Goal: Task Accomplishment & Management: Complete application form

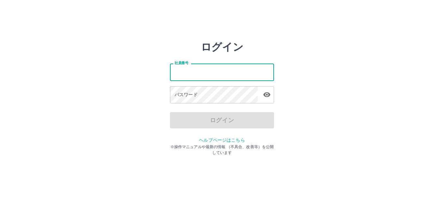
type input "*******"
click at [260, 95] on button "button" at bounding box center [266, 94] width 13 height 13
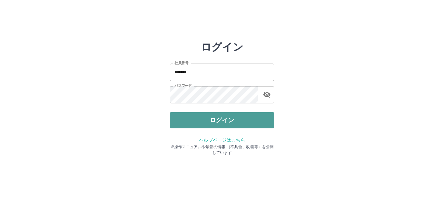
click at [258, 121] on button "ログイン" at bounding box center [222, 120] width 104 height 16
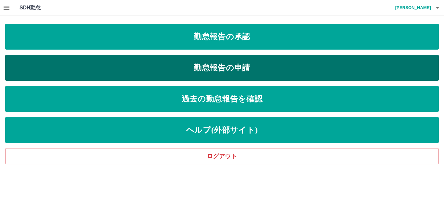
click at [240, 68] on link "勤怠報告の申請" at bounding box center [221, 68] width 433 height 26
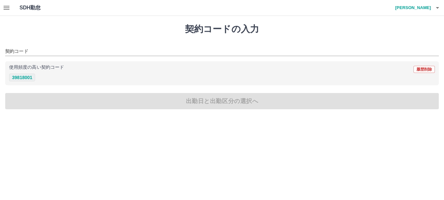
click at [29, 79] on button "39818001" at bounding box center [22, 78] width 26 height 8
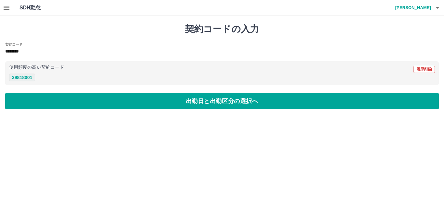
type input "********"
click at [141, 110] on div "契約コードの入力 契約コード ******** 使用頻度の高い契約コード 履歴削除 39818001 出勤日と出勤区分の選択へ" at bounding box center [222, 66] width 444 height 101
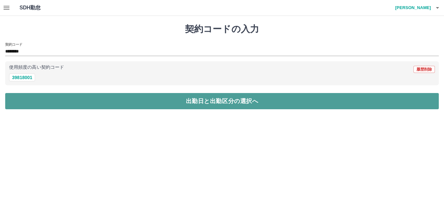
click at [148, 106] on button "出勤日と出勤区分の選択へ" at bounding box center [221, 101] width 433 height 16
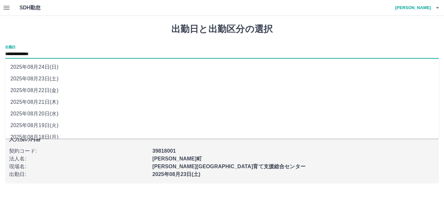
click at [77, 53] on input "**********" at bounding box center [221, 54] width 433 height 8
click at [49, 94] on li "2025年08月22日(金)" at bounding box center [221, 91] width 433 height 12
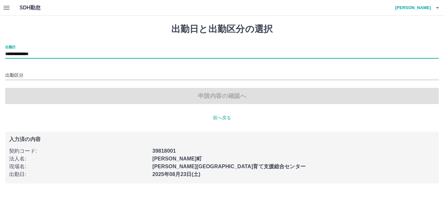
click at [67, 52] on input "**********" at bounding box center [221, 54] width 433 height 8
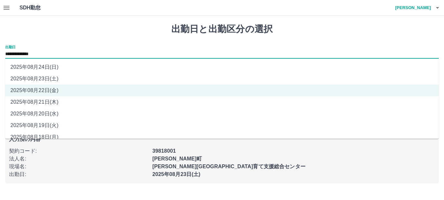
click at [72, 75] on li "2025年08月23日(土)" at bounding box center [221, 79] width 433 height 12
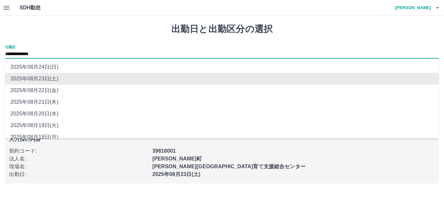
click at [80, 55] on input "**********" at bounding box center [221, 54] width 433 height 8
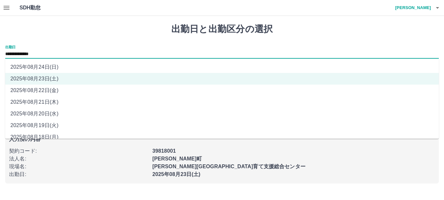
click at [75, 93] on li "2025年08月22日(金)" at bounding box center [221, 91] width 433 height 12
type input "**********"
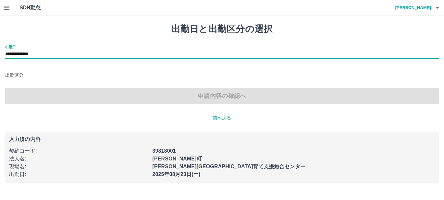
click at [71, 73] on input "出勤区分" at bounding box center [221, 76] width 433 height 8
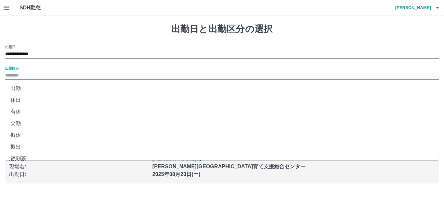
click at [56, 76] on input "出勤区分" at bounding box center [221, 76] width 433 height 8
click at [57, 74] on input "出勤区分" at bounding box center [221, 76] width 433 height 8
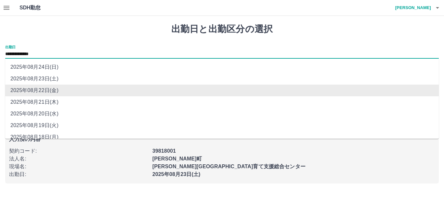
click at [60, 54] on input "**********" at bounding box center [221, 54] width 433 height 8
click at [66, 53] on input "**********" at bounding box center [221, 54] width 433 height 8
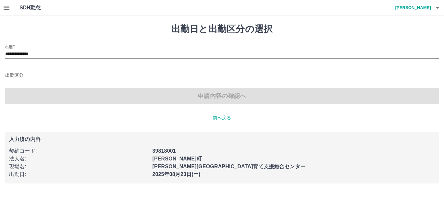
click at [160, 25] on h1 "出勤日と出勤区分の選択" at bounding box center [221, 29] width 433 height 11
click at [55, 75] on input "出勤区分" at bounding box center [221, 76] width 433 height 8
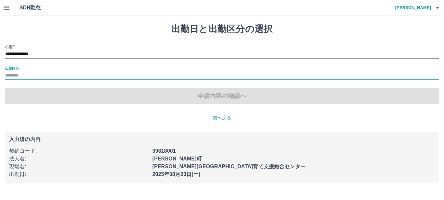
click at [57, 76] on input "出勤区分" at bounding box center [221, 76] width 433 height 8
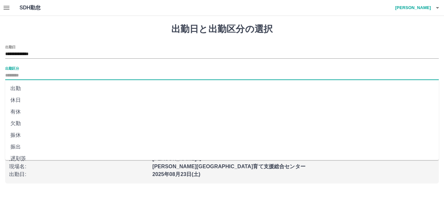
click at [57, 76] on input "出勤区分" at bounding box center [221, 76] width 433 height 8
click at [60, 86] on li "出勤" at bounding box center [221, 89] width 433 height 12
type input "**"
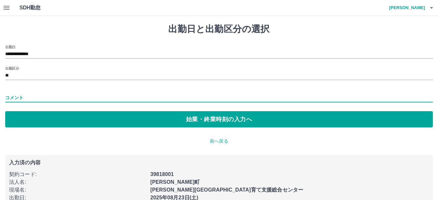
click at [40, 98] on input "コメント" at bounding box center [219, 97] width 428 height 9
type input "*"
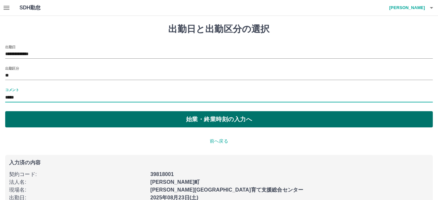
type input "*****"
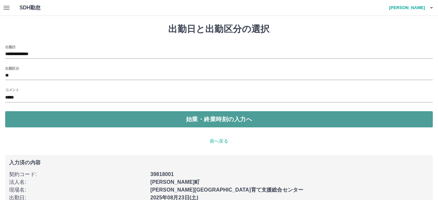
click at [133, 122] on button "始業・終業時刻の入力へ" at bounding box center [219, 119] width 428 height 16
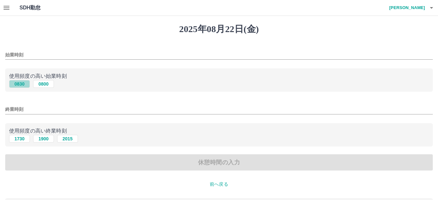
click at [21, 83] on button "0830" at bounding box center [19, 84] width 21 height 8
type input "****"
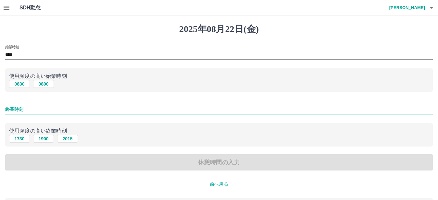
click at [39, 110] on input "終業時刻" at bounding box center [219, 109] width 428 height 9
click at [166, 122] on div "始業時刻 **** 使用頻度の高い始業時刻 0830 0800 終業時刻 使用頻度の高い終業時刻 [DATE] [DATE] [DATE] 休憩時間の入力" at bounding box center [219, 108] width 428 height 126
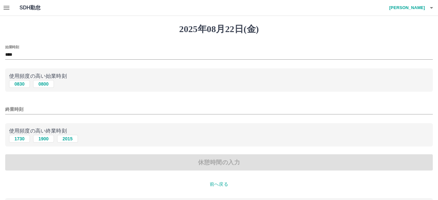
click at [49, 109] on input "終業時刻" at bounding box center [219, 109] width 428 height 9
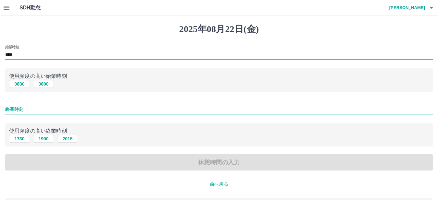
click at [49, 109] on input "終業時刻" at bounding box center [219, 109] width 428 height 9
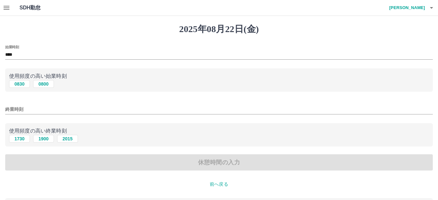
click at [125, 122] on div "始業時刻 **** 使用頻度の高い始業時刻 0830 0800 終業時刻 使用頻度の高い終業時刻 [DATE] [DATE] [DATE] 休憩時間の入力" at bounding box center [219, 108] width 428 height 126
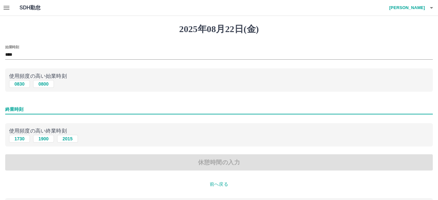
click at [54, 108] on input "終業時刻" at bounding box center [219, 109] width 428 height 9
click at [51, 107] on input "終業時刻" at bounding box center [219, 109] width 428 height 9
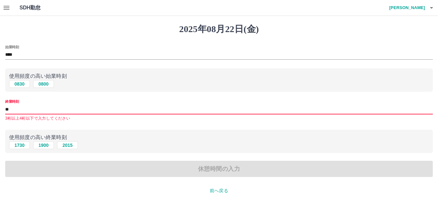
type input "*"
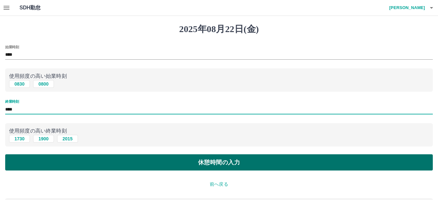
type input "****"
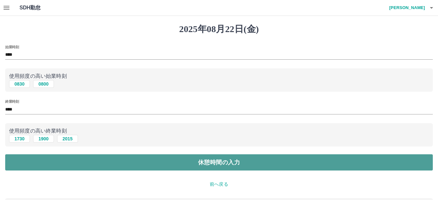
click at [95, 163] on button "休憩時間の入力" at bounding box center [219, 163] width 428 height 16
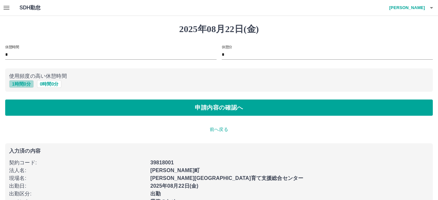
click at [23, 83] on button "1 時間 0 分" at bounding box center [21, 84] width 25 height 8
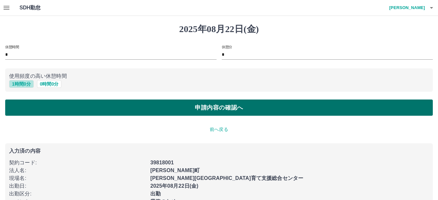
type input "*"
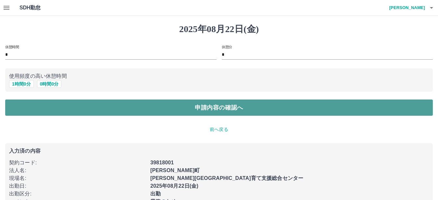
click at [119, 107] on button "申請内容の確認へ" at bounding box center [219, 108] width 428 height 16
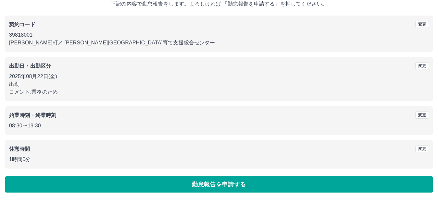
scroll to position [43, 0]
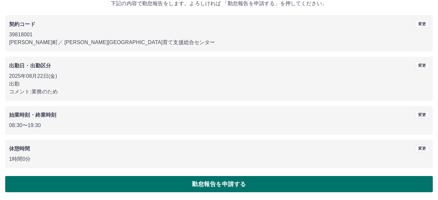
click at [112, 184] on button "勤怠報告を申請する" at bounding box center [219, 184] width 428 height 16
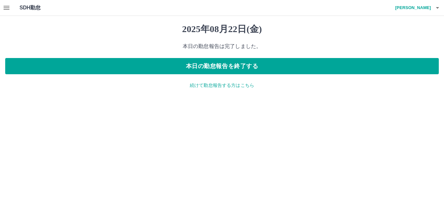
click at [6, 9] on icon "button" at bounding box center [7, 8] width 8 height 8
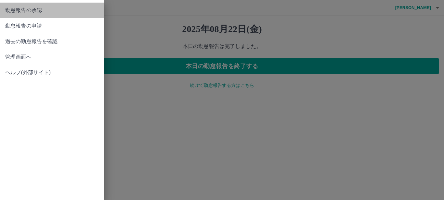
click at [68, 11] on span "勤怠報告の承認" at bounding box center [52, 10] width 94 height 8
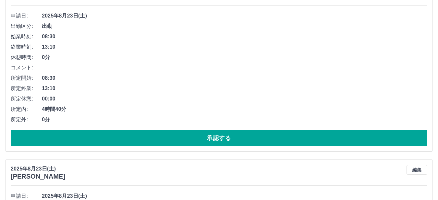
scroll to position [65, 0]
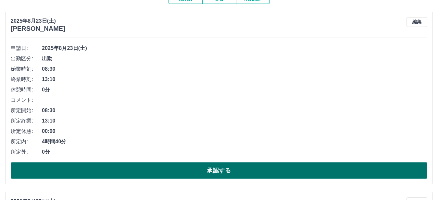
click at [330, 170] on button "承認する" at bounding box center [219, 171] width 417 height 16
click at [316, 163] on button "承認する" at bounding box center [219, 171] width 417 height 16
click at [315, 172] on button "承認する" at bounding box center [219, 171] width 417 height 16
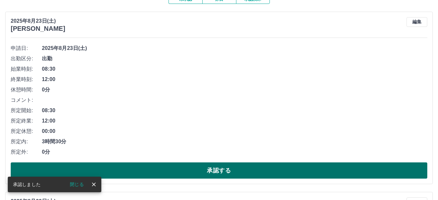
click at [365, 176] on button "承認する" at bounding box center [219, 171] width 417 height 16
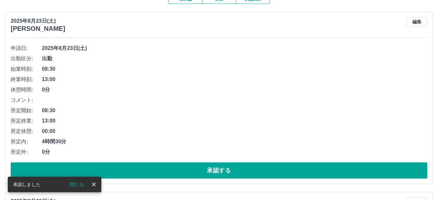
click at [365, 176] on button "承認する" at bounding box center [219, 171] width 417 height 16
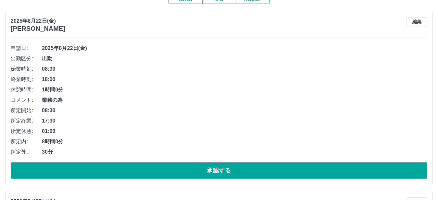
click at [344, 180] on div "[DATE] [PERSON_NAME] 編集 申請日: [DATE] 出勤区分: 出勤 始業時刻: 08:30 終業時刻: 18:00 休憩時間: 1時間0…" at bounding box center [219, 98] width 428 height 173
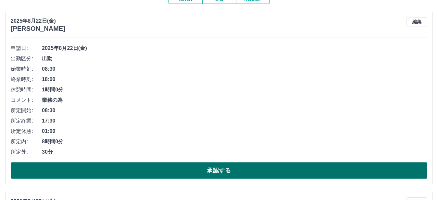
click at [349, 167] on button "承認する" at bounding box center [219, 171] width 417 height 16
click at [272, 172] on button "承認する" at bounding box center [219, 171] width 417 height 16
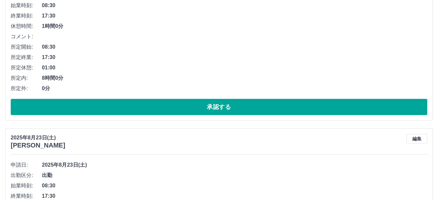
scroll to position [130, 0]
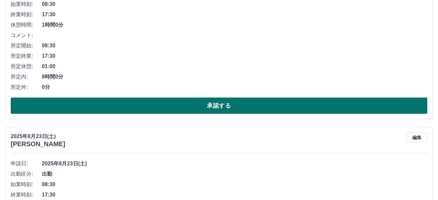
click at [363, 108] on button "承認する" at bounding box center [219, 106] width 417 height 16
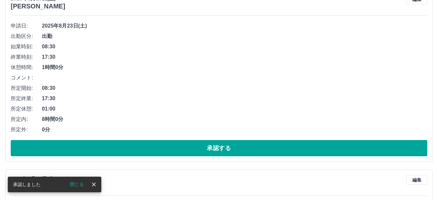
scroll to position [97, 0]
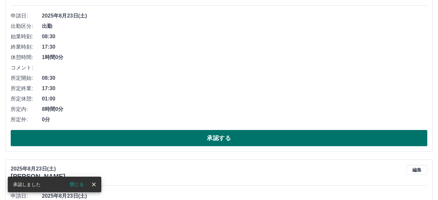
click at [303, 135] on button "承認する" at bounding box center [219, 138] width 417 height 16
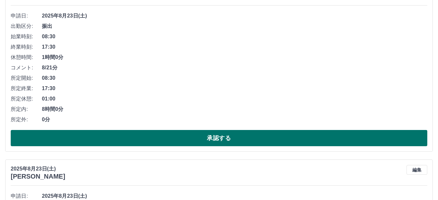
click at [295, 132] on button "承認する" at bounding box center [219, 138] width 417 height 16
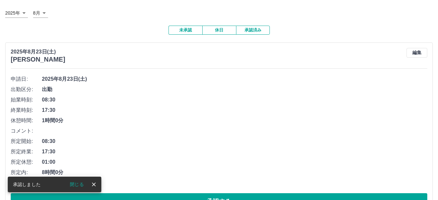
scroll to position [65, 0]
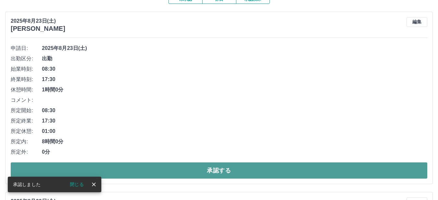
click at [323, 169] on button "承認する" at bounding box center [219, 171] width 417 height 16
click at [326, 167] on button "承認する" at bounding box center [219, 171] width 417 height 16
click at [327, 167] on button "承認する" at bounding box center [219, 171] width 417 height 16
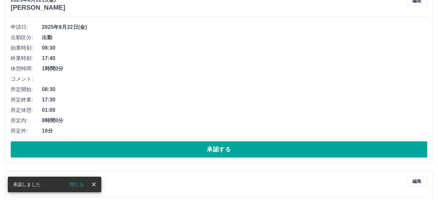
scroll to position [97, 0]
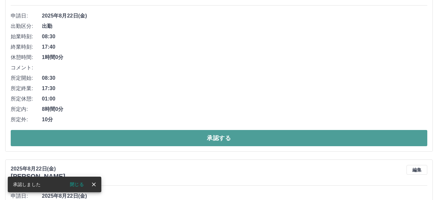
click at [352, 140] on button "承認する" at bounding box center [219, 138] width 417 height 16
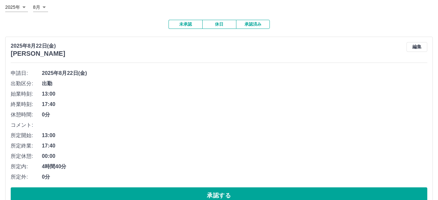
scroll to position [65, 0]
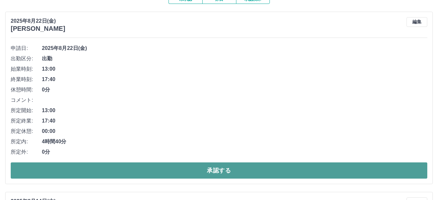
click at [326, 170] on button "承認する" at bounding box center [219, 171] width 417 height 16
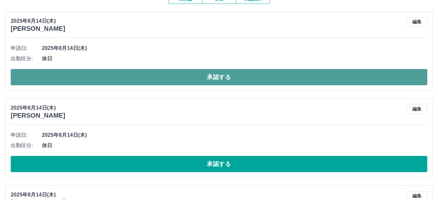
click at [330, 81] on button "承認する" at bounding box center [219, 77] width 417 height 16
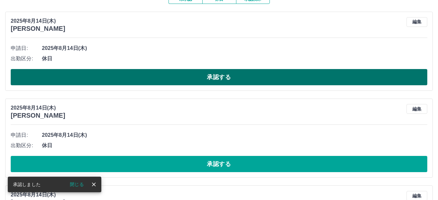
click at [317, 74] on button "承認する" at bounding box center [219, 77] width 417 height 16
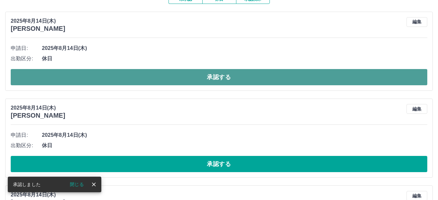
click at [314, 79] on button "承認する" at bounding box center [219, 77] width 417 height 16
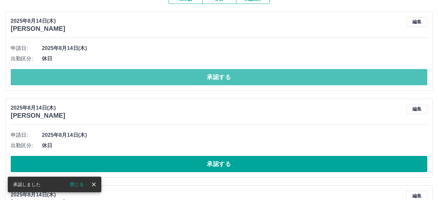
click at [314, 79] on button "承認する" at bounding box center [219, 77] width 417 height 16
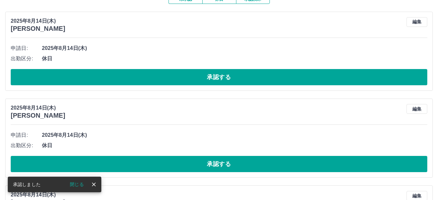
click at [314, 79] on button "承認する" at bounding box center [219, 77] width 417 height 16
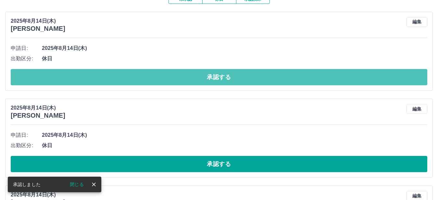
click at [314, 79] on button "承認する" at bounding box center [219, 77] width 417 height 16
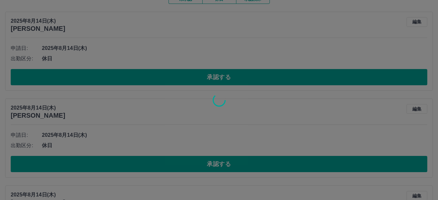
scroll to position [51, 0]
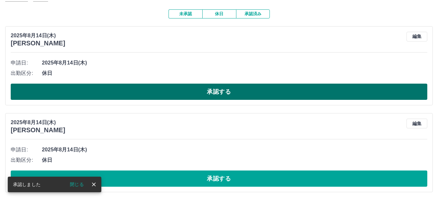
click at [310, 88] on button "承認する" at bounding box center [219, 92] width 417 height 16
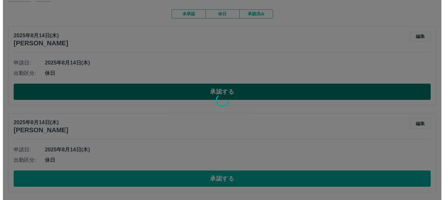
scroll to position [0, 0]
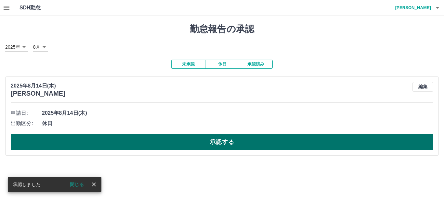
click at [291, 139] on button "承認する" at bounding box center [222, 142] width 422 height 16
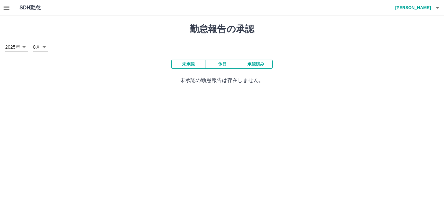
click at [438, 11] on icon "button" at bounding box center [437, 8] width 8 height 8
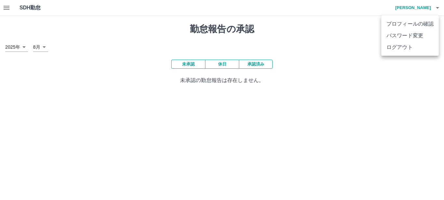
click at [422, 46] on li "ログアウト" at bounding box center [409, 48] width 57 height 12
